Goal: Transaction & Acquisition: Purchase product/service

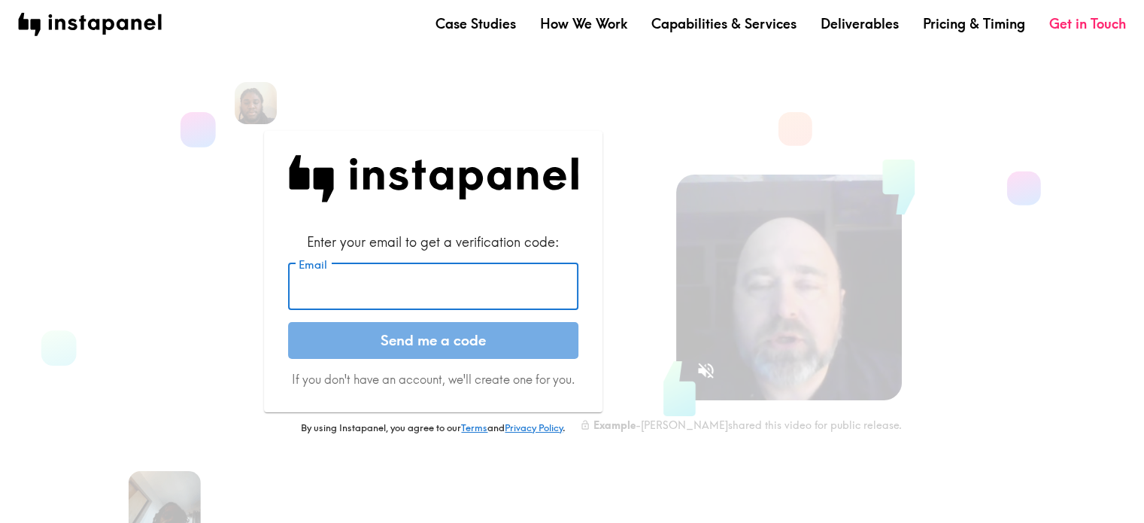
click at [509, 288] on input "Email" at bounding box center [433, 286] width 290 height 47
type input "[EMAIL_ADDRESS][DOMAIN_NAME]"
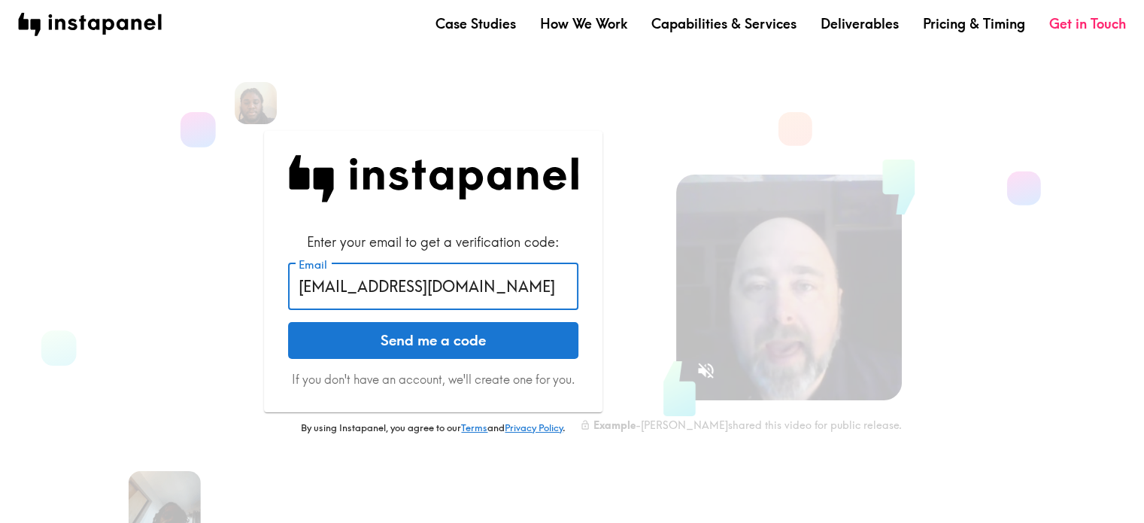
click at [450, 348] on button "Send me a code" at bounding box center [433, 341] width 290 height 38
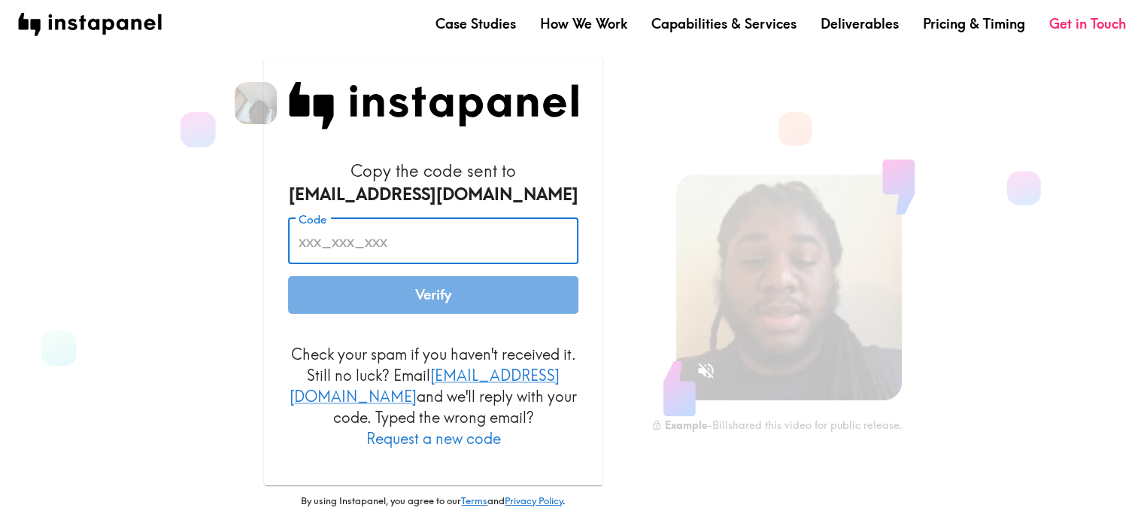
click at [427, 245] on input "Code" at bounding box center [433, 241] width 290 height 47
paste input "y8f_kaM_ygu"
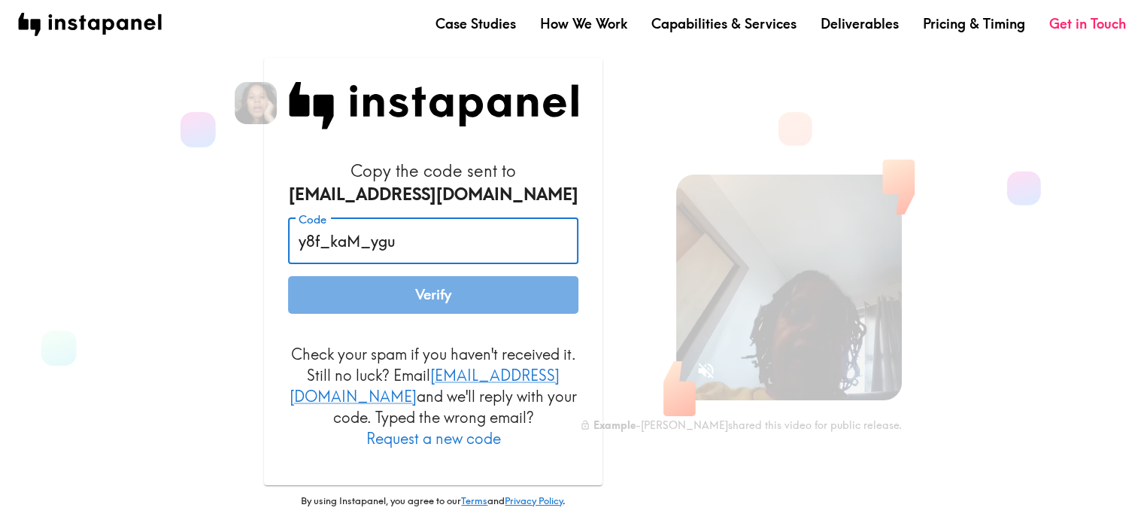
type input "y8f_kaM_ygu"
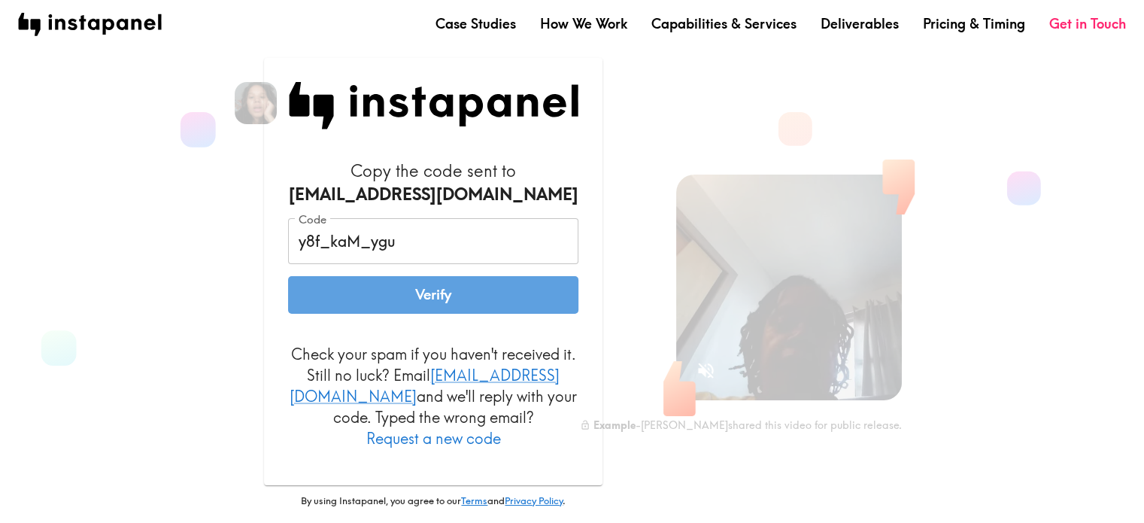
click at [430, 299] on button "Verify" at bounding box center [433, 295] width 290 height 38
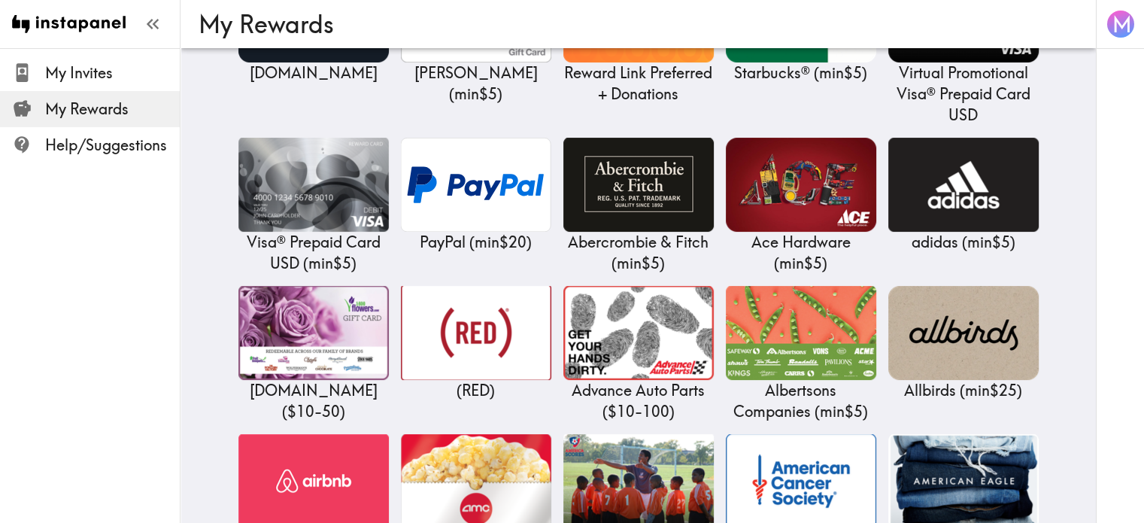
scroll to position [376, 0]
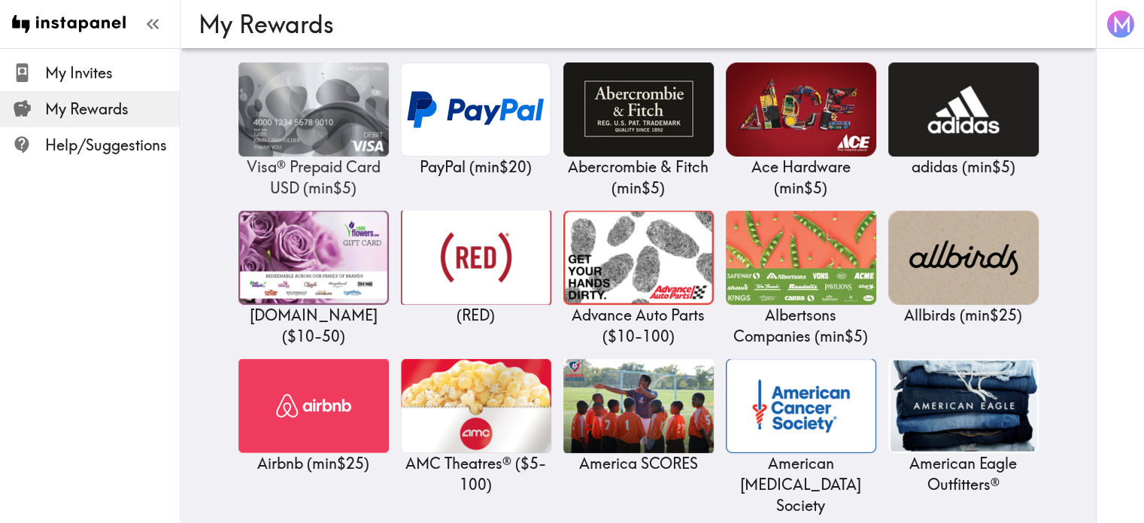
click at [296, 126] on img at bounding box center [313, 109] width 150 height 94
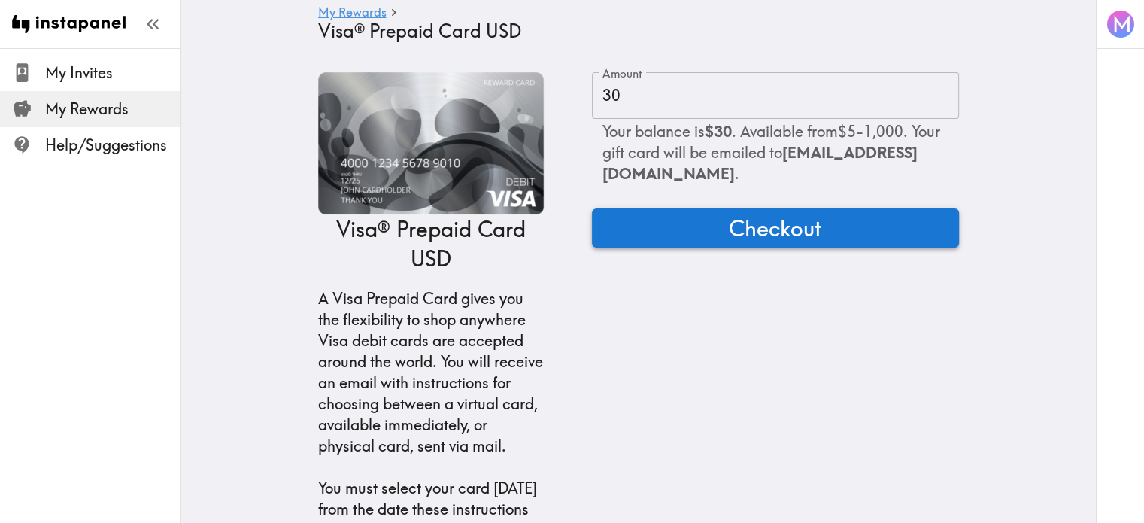
click at [776, 226] on span "Checkout" at bounding box center [775, 228] width 93 height 30
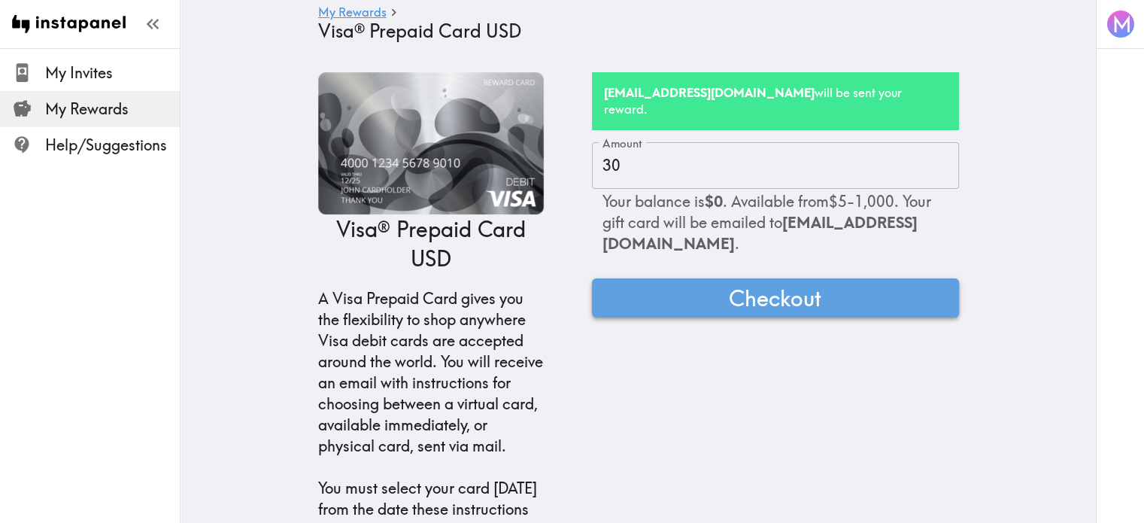
click at [747, 283] on span "Checkout" at bounding box center [775, 298] width 93 height 30
